Goal: Go to known website: Go to known website

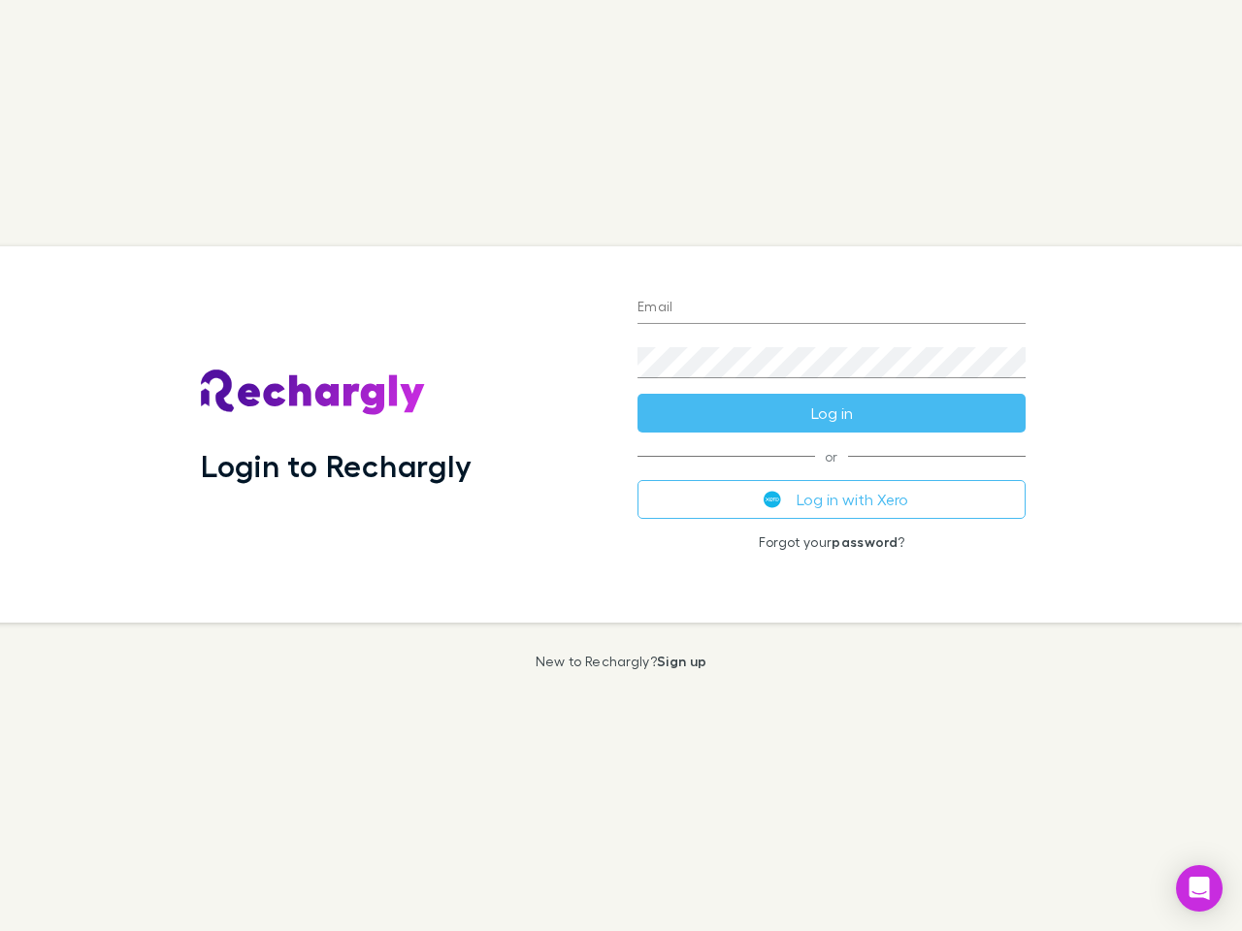
click at [621, 466] on div "Login to Rechargly" at bounding box center [403, 434] width 437 height 376
click at [831, 308] on input "Email" at bounding box center [831, 308] width 388 height 31
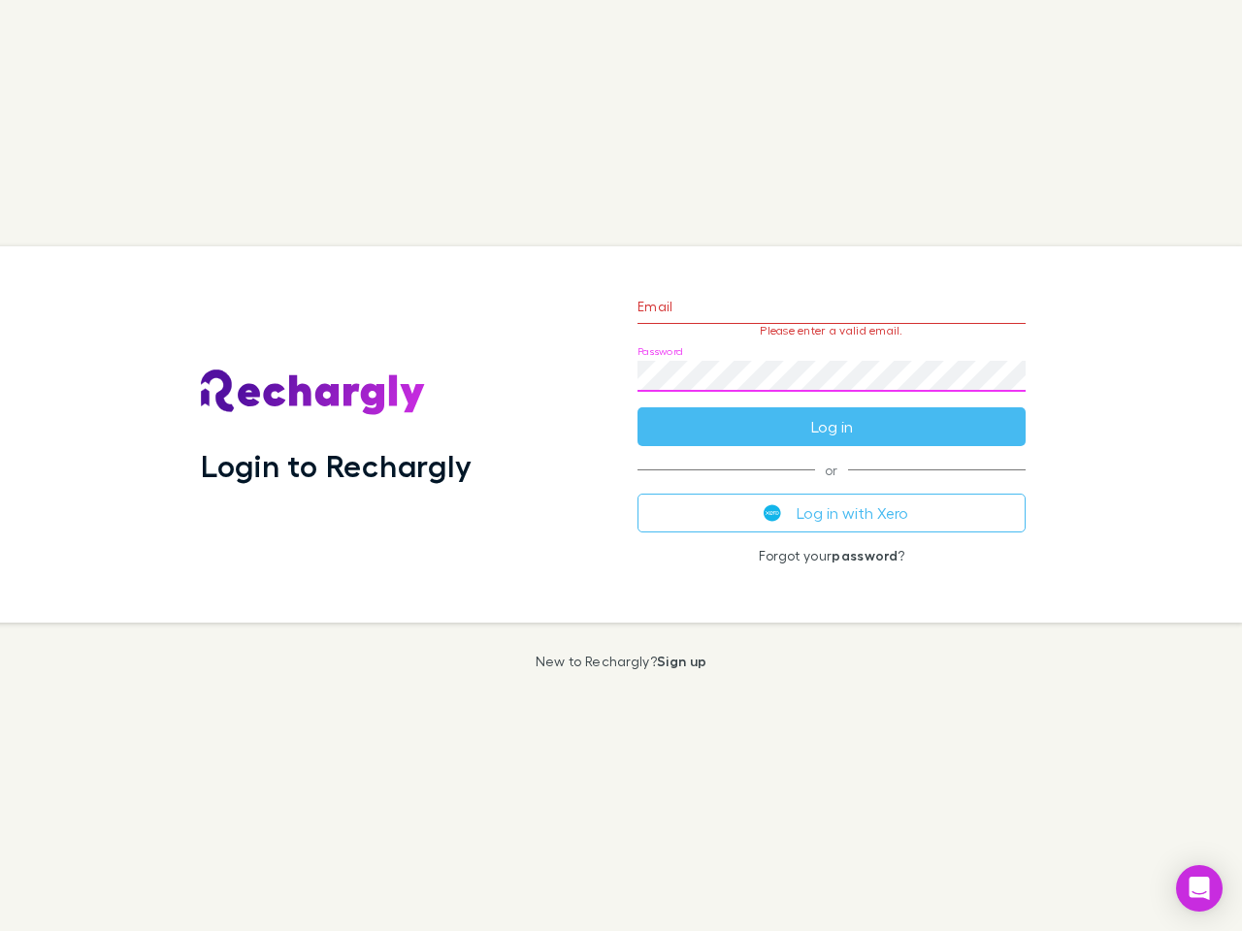
click at [831, 413] on form "Email Please enter a valid email. Password Log in" at bounding box center [831, 361] width 388 height 169
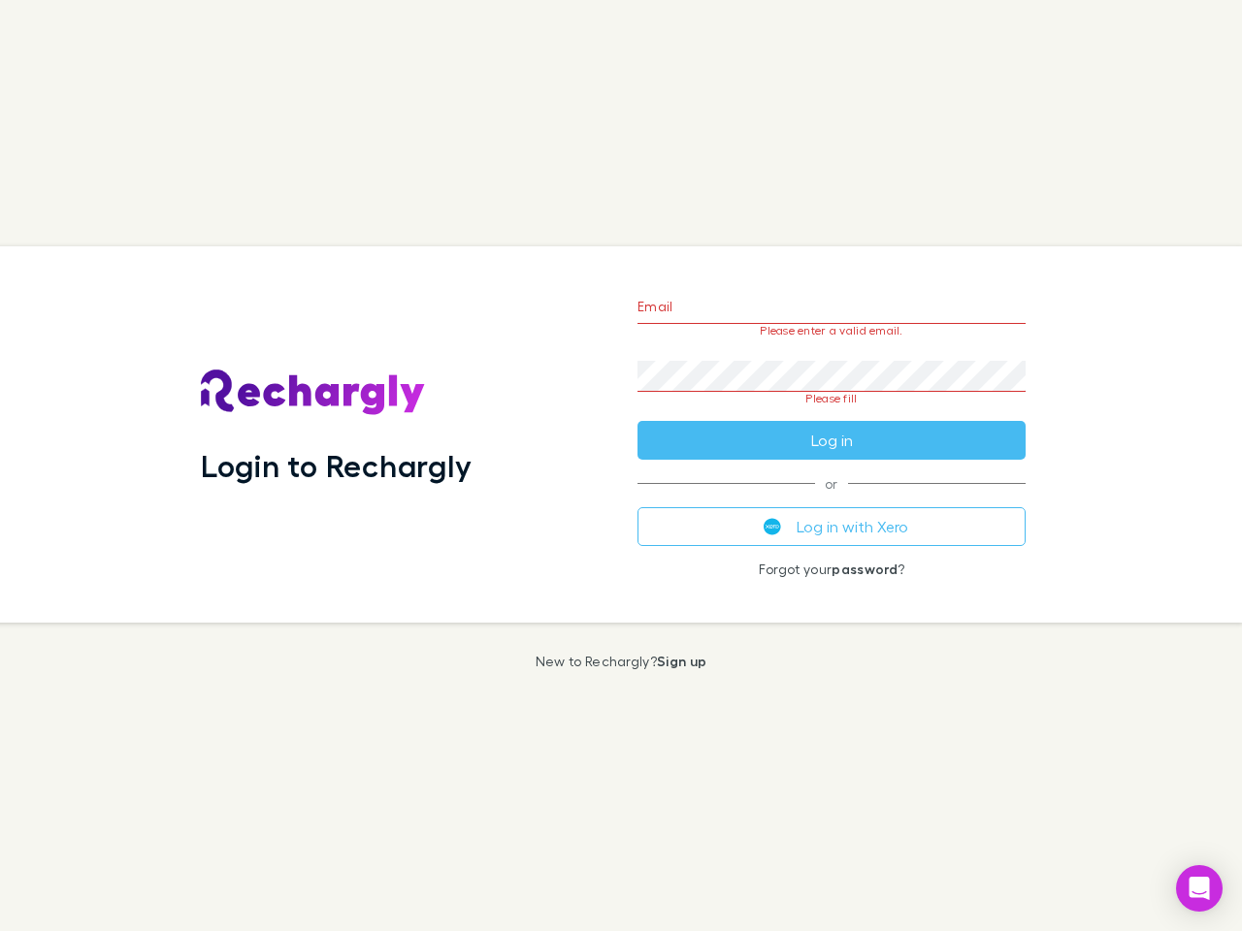
click at [831, 500] on div "Email Please enter a valid email. Password Please fill Log in or Log in with Xe…" at bounding box center [831, 434] width 419 height 376
click at [1199, 889] on icon "Open Intercom Messenger" at bounding box center [1199, 888] width 20 height 23
